Goal: Information Seeking & Learning: Learn about a topic

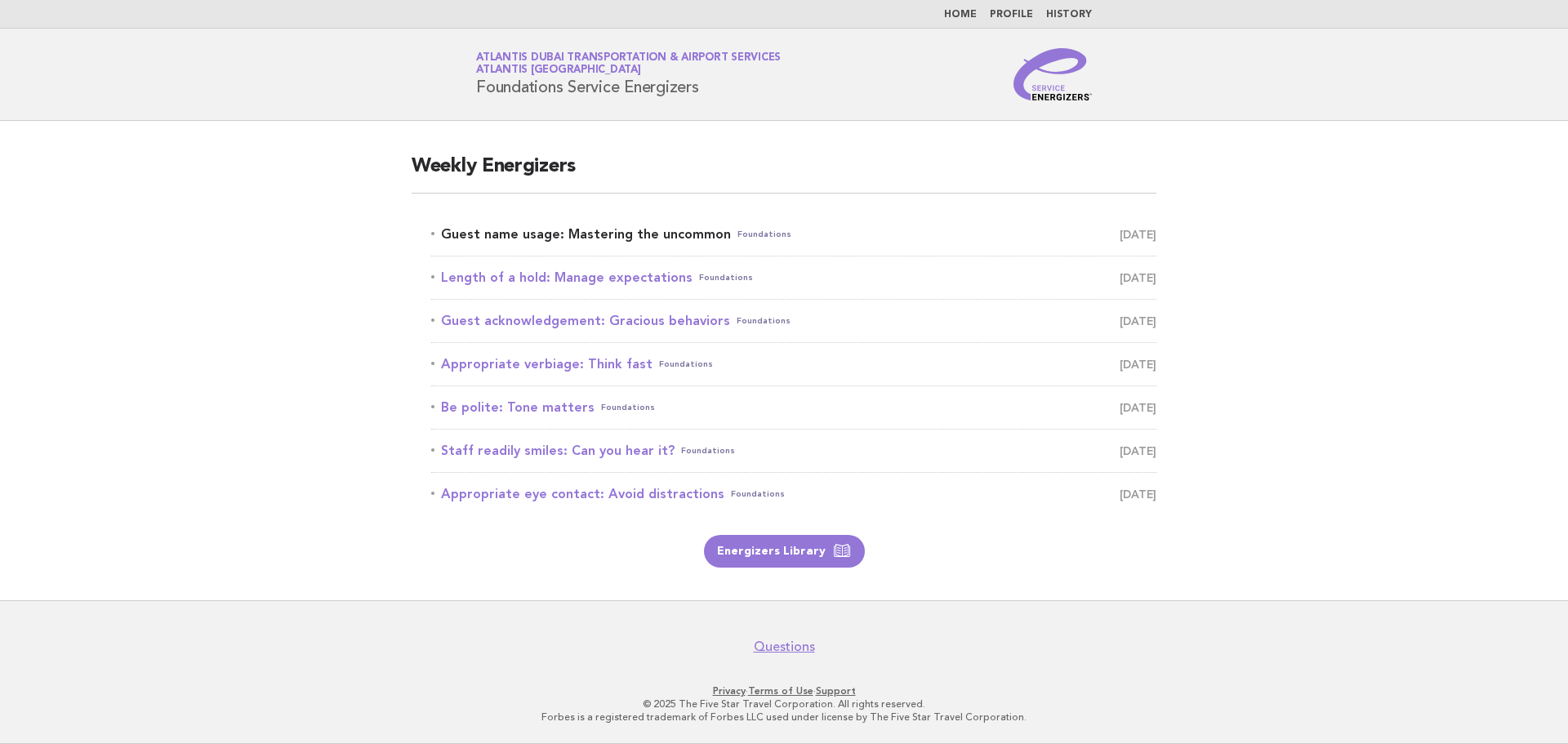
click at [679, 229] on link "Guest name usage: Mastering the uncommon Foundations September 16" at bounding box center [794, 234] width 725 height 23
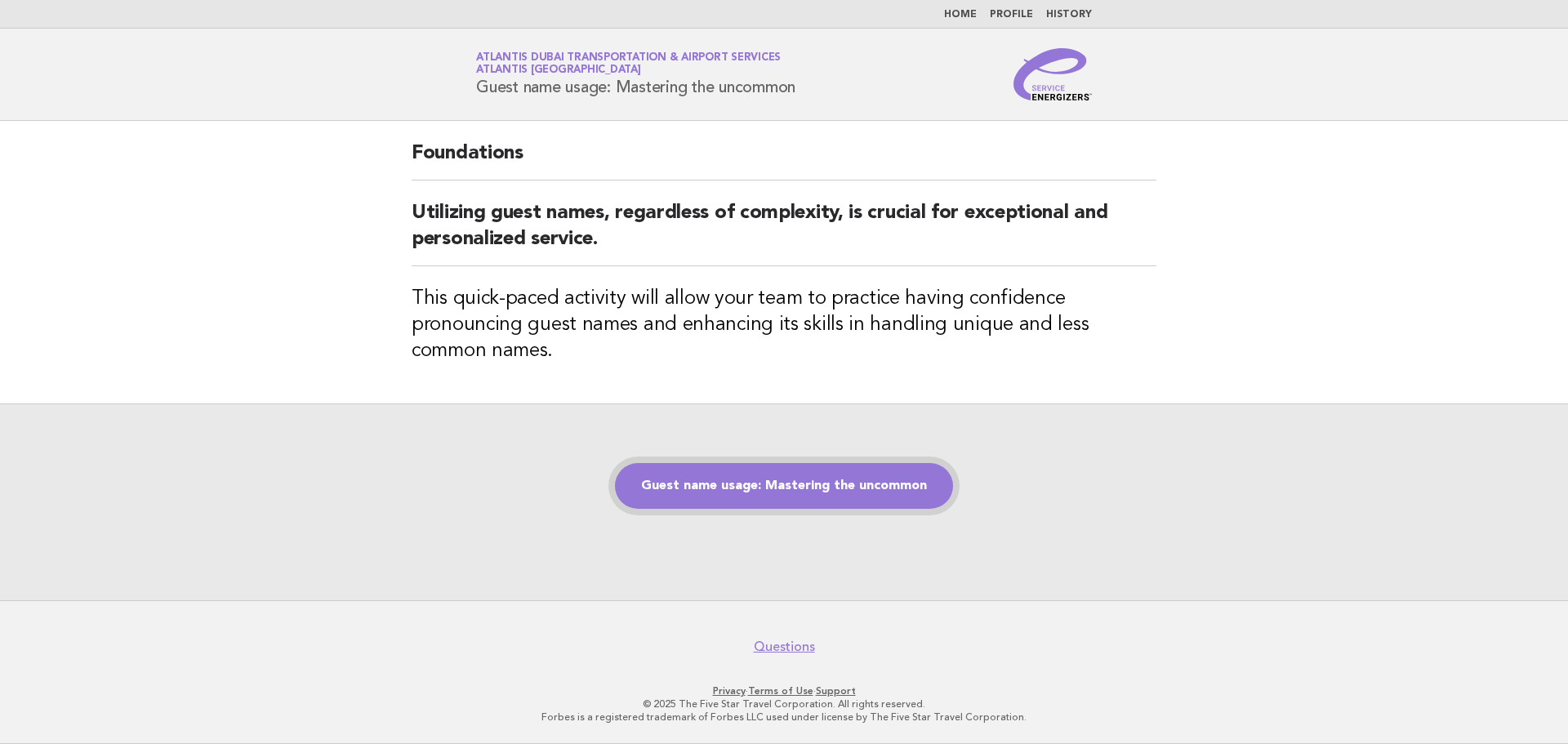
click at [760, 482] on link "Guest name usage: Mastering the uncommon" at bounding box center [783, 486] width 338 height 46
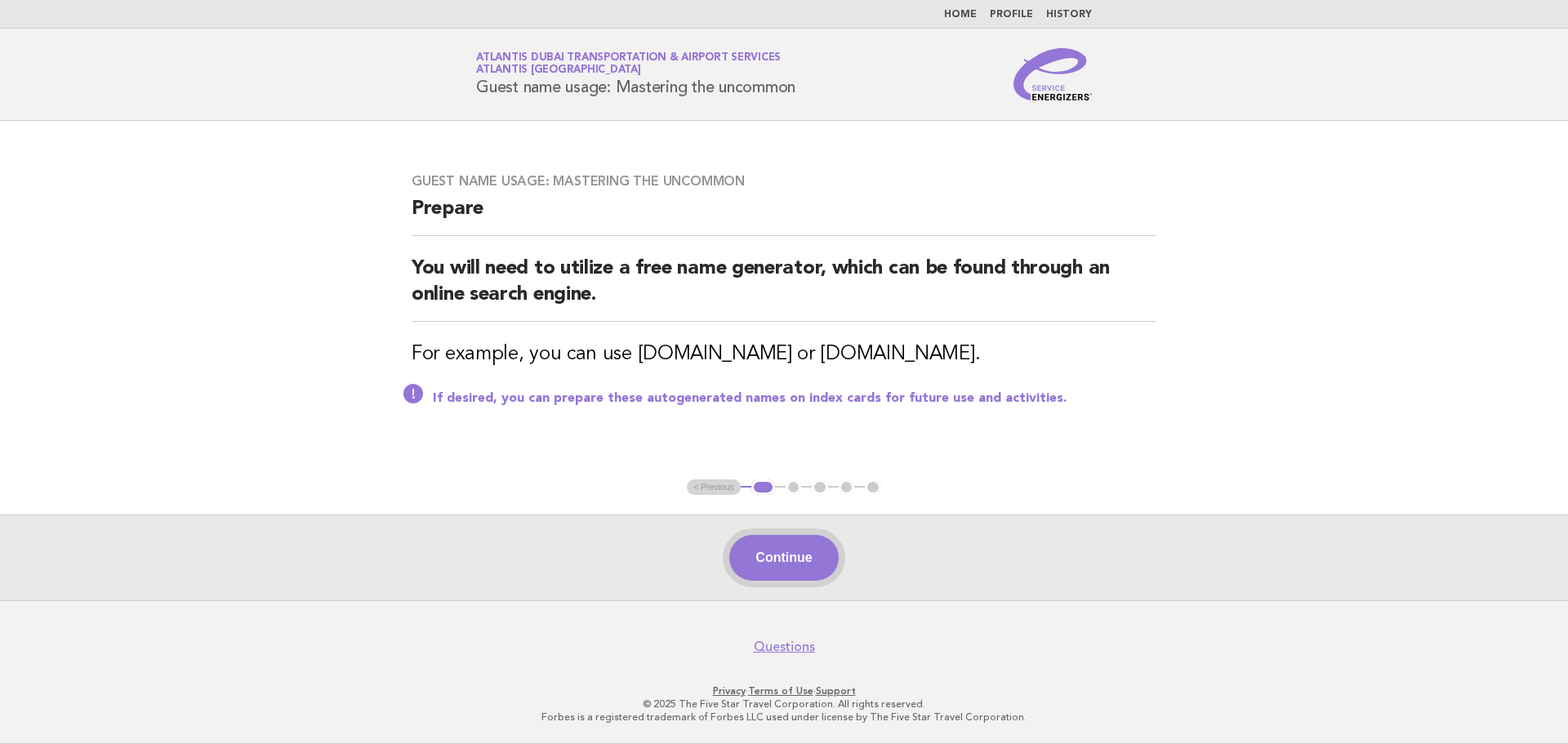
click at [769, 552] on button "Continue" at bounding box center [783, 558] width 108 height 46
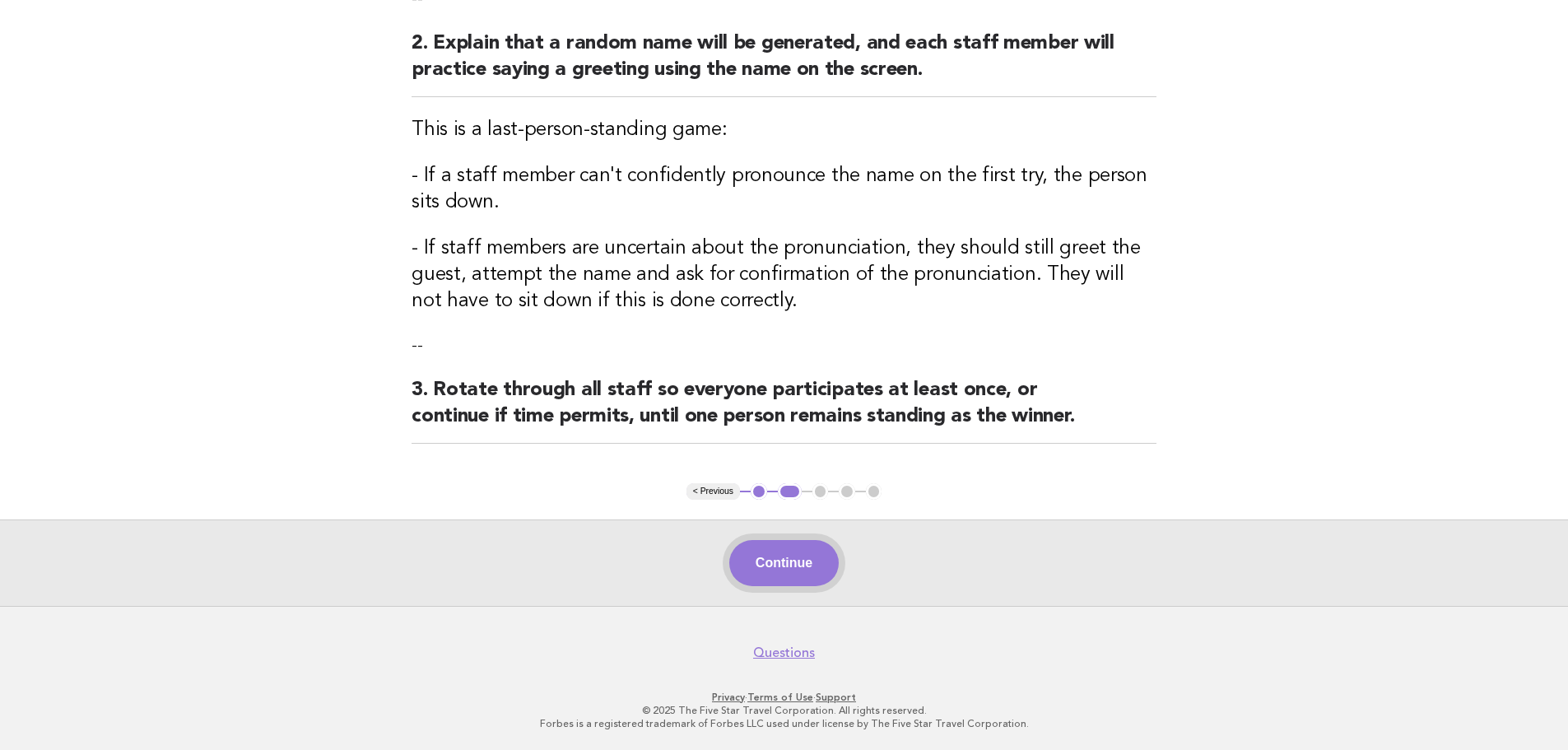
click at [774, 548] on button "Continue" at bounding box center [783, 563] width 109 height 46
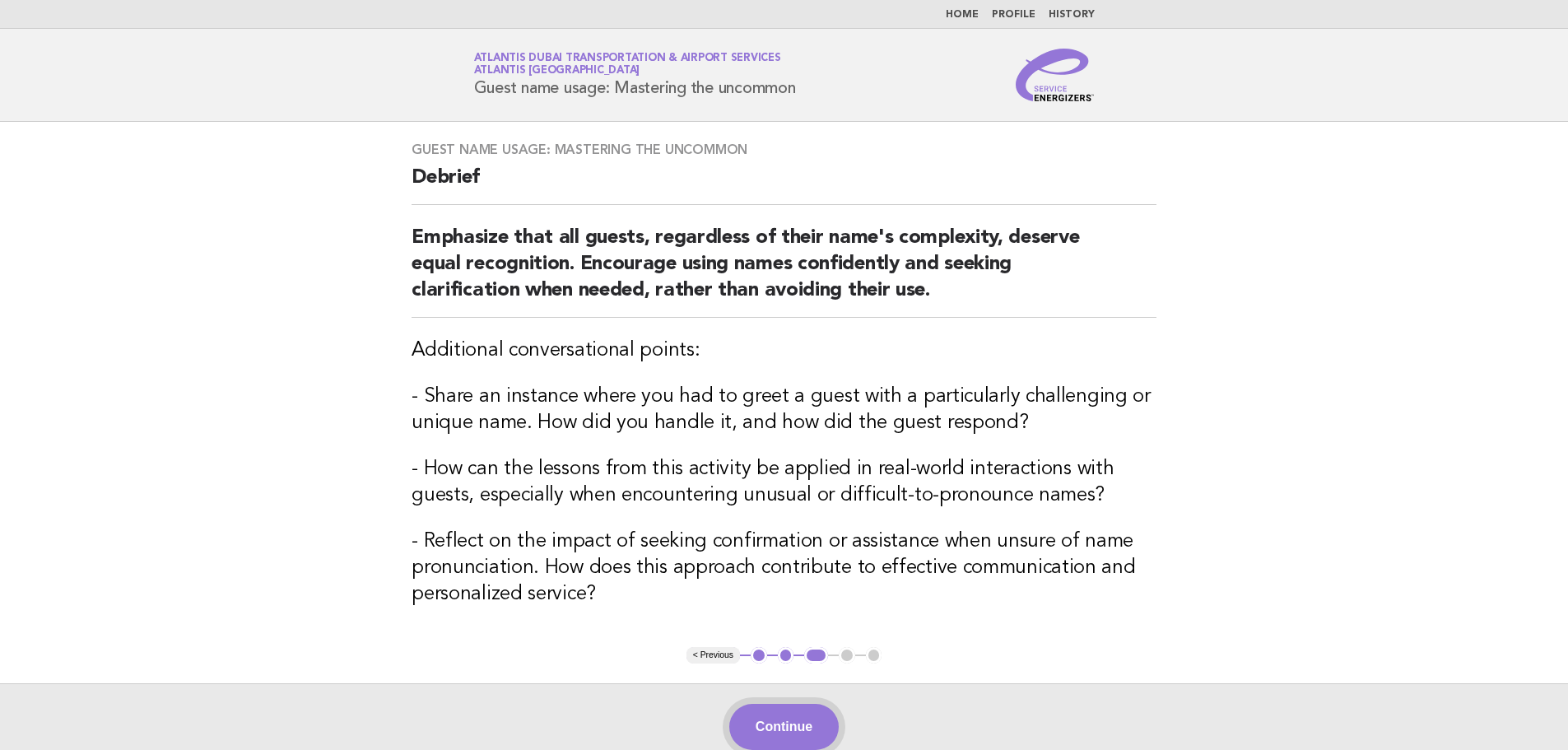
click at [762, 728] on button "Continue" at bounding box center [783, 727] width 109 height 46
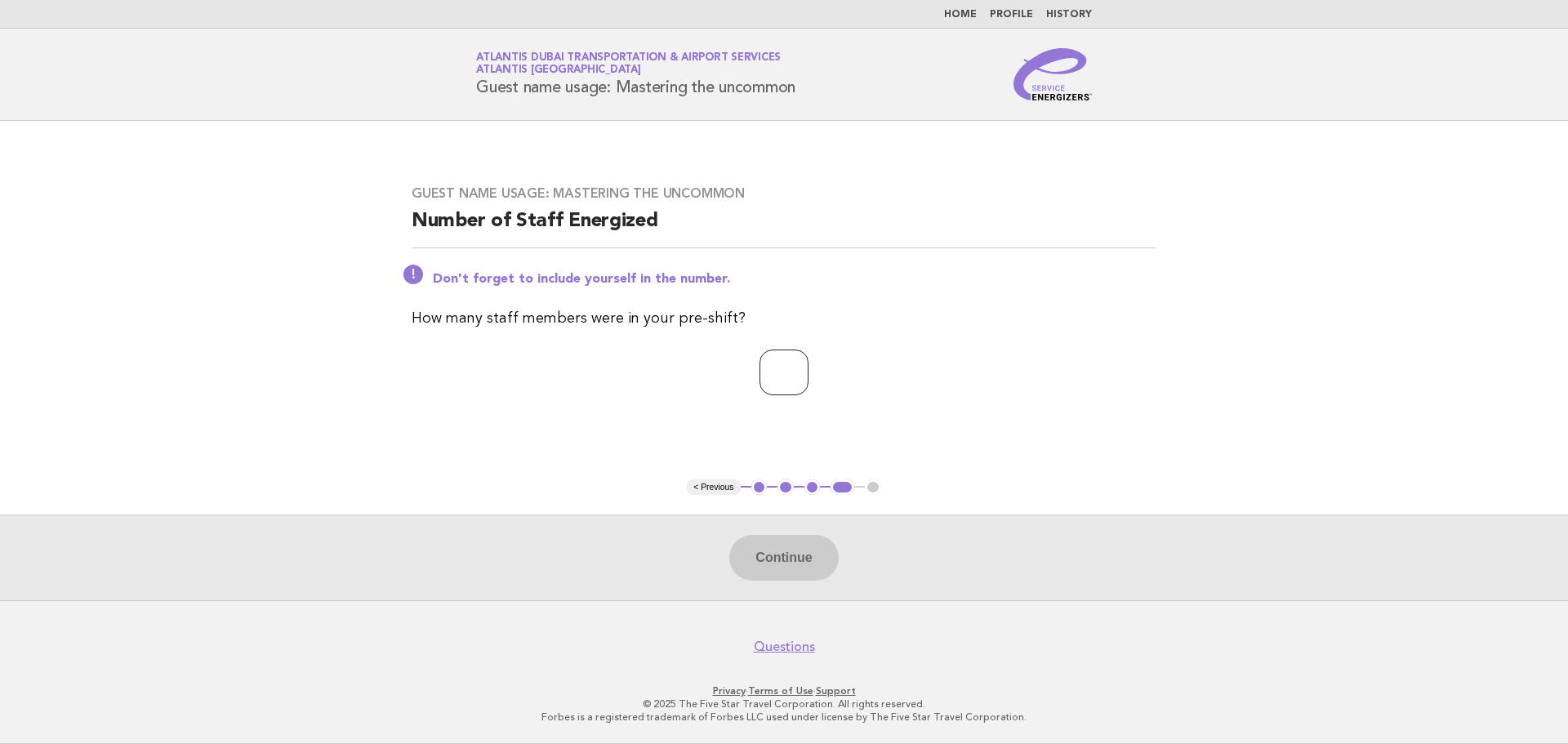
click at [809, 367] on input "*" at bounding box center [784, 372] width 49 height 46
type input "*"
click at [809, 367] on input "*" at bounding box center [784, 372] width 49 height 46
click at [775, 554] on button "Continue" at bounding box center [783, 558] width 108 height 46
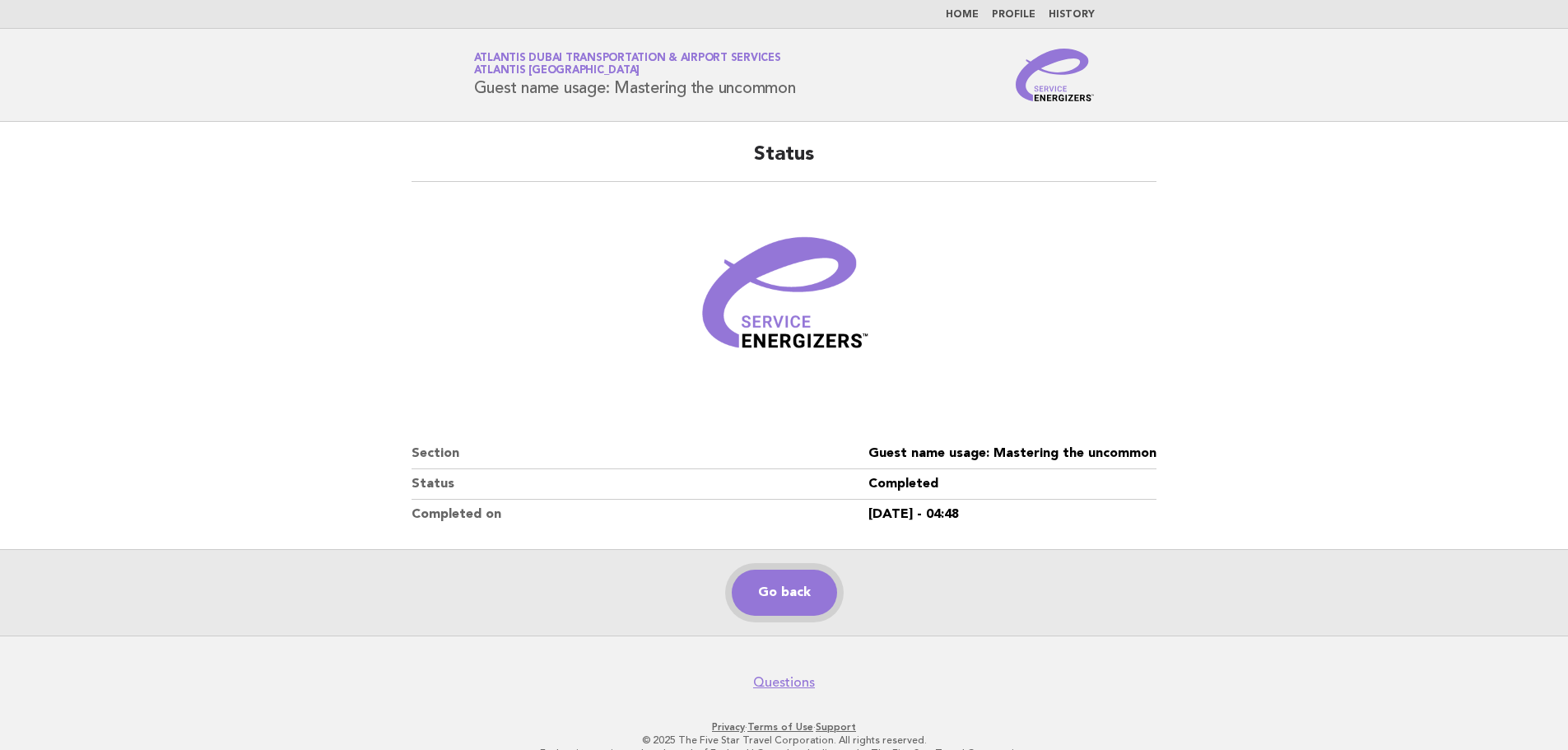
click at [783, 586] on link "Go back" at bounding box center [784, 593] width 106 height 46
